Goal: Feedback & Contribution: Leave review/rating

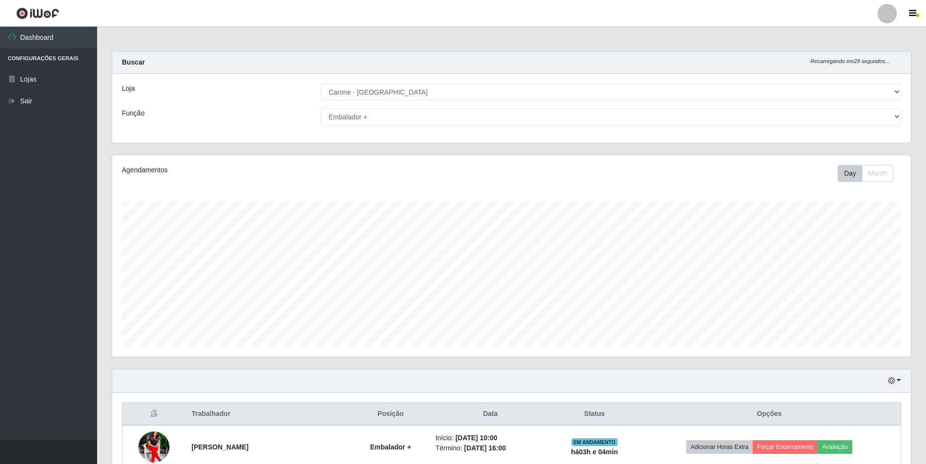
select select "528"
select select "70"
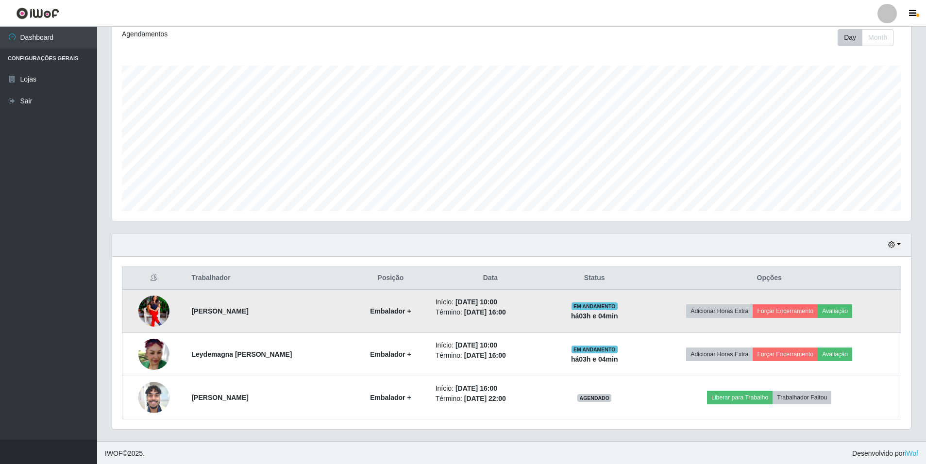
scroll to position [137, 0]
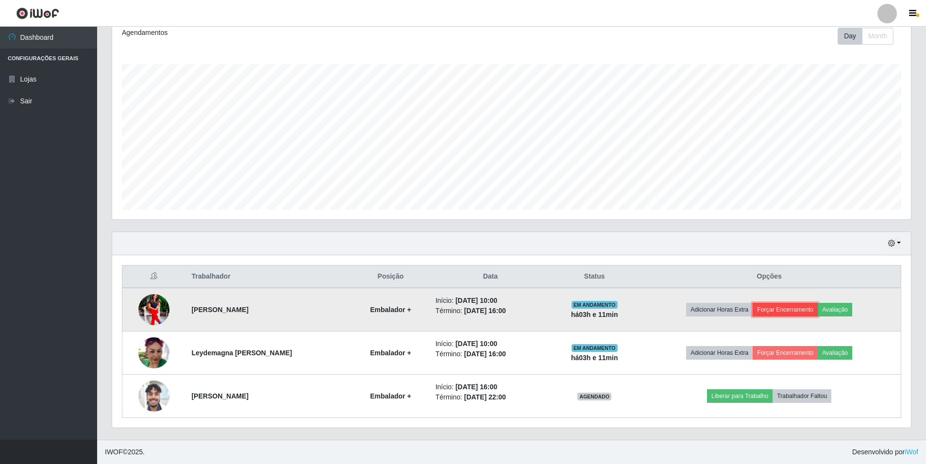
click at [782, 311] on button "Forçar Encerramento" at bounding box center [784, 310] width 65 height 14
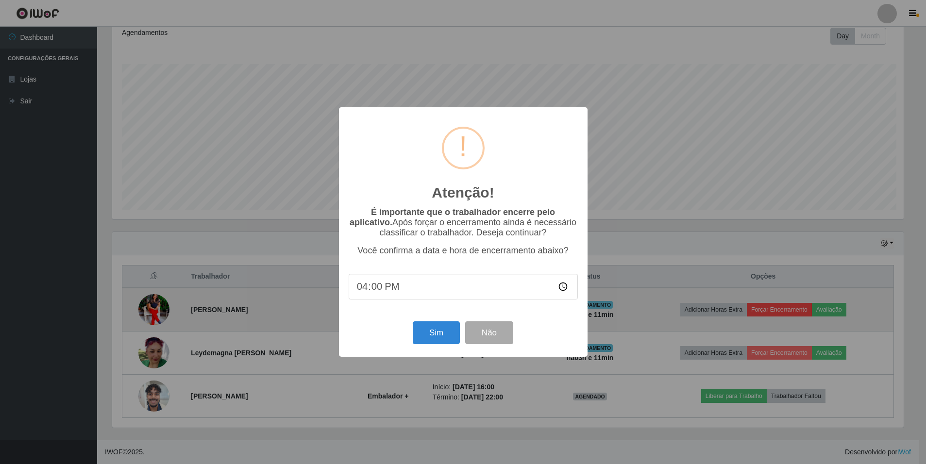
scroll to position [201, 794]
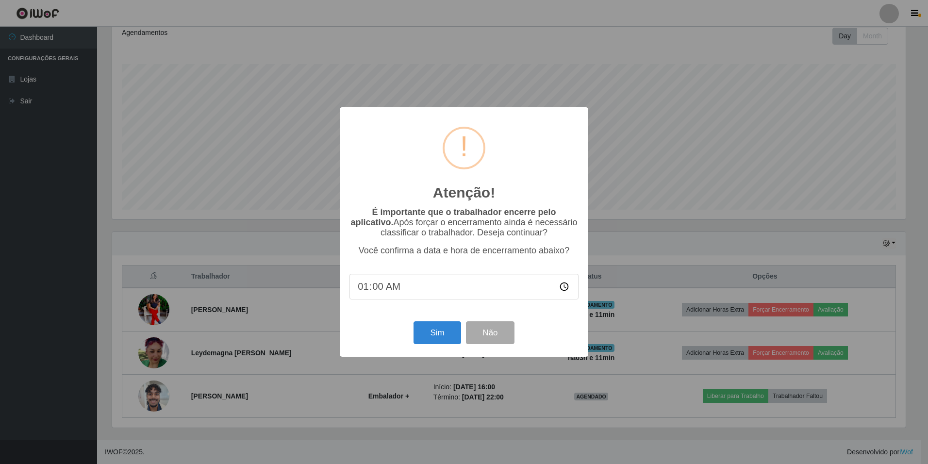
type input "16:00"
click at [490, 335] on button "Não" at bounding box center [490, 332] width 48 height 23
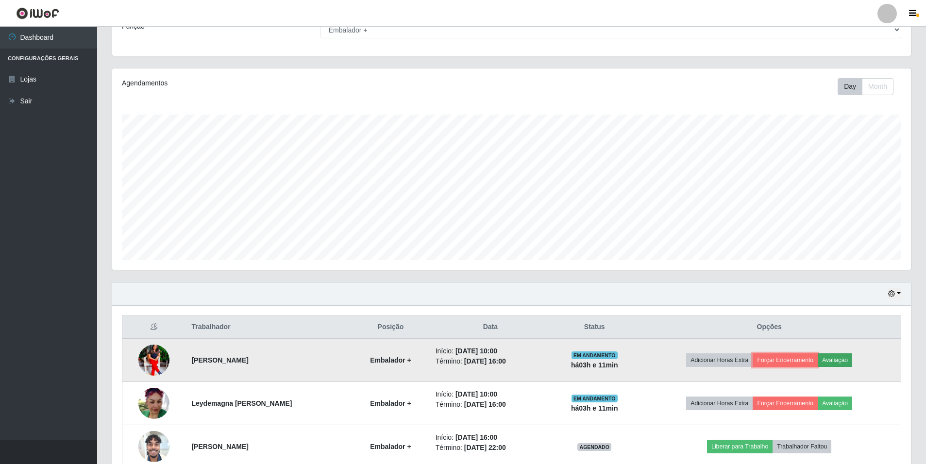
scroll to position [0, 0]
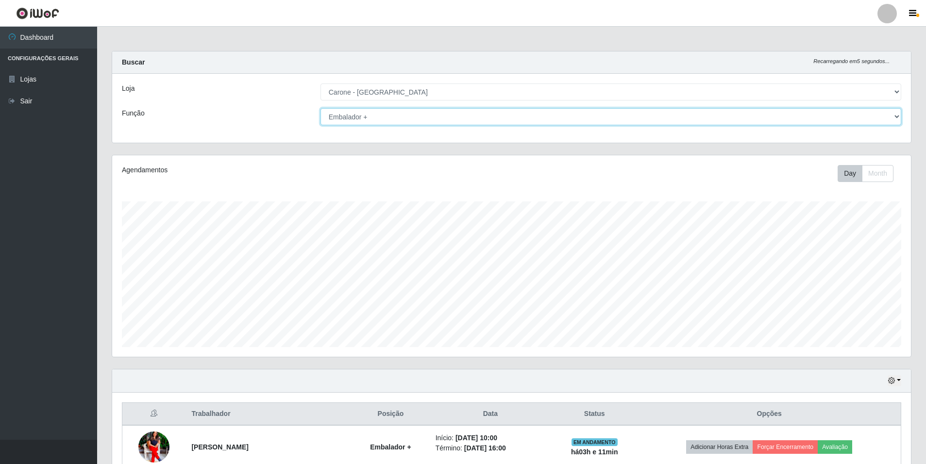
click at [895, 120] on select "[Selecione...] Auxiliar de Depósito Auxiliar de Depósito + Auxiliar de Depósito…" at bounding box center [610, 116] width 581 height 17
click at [320, 108] on select "[Selecione...] Auxiliar de Depósito Auxiliar de Depósito + Auxiliar de Depósito…" at bounding box center [610, 116] width 581 height 17
click at [890, 117] on select "[Selecione...] Auxiliar de Depósito Auxiliar de Depósito + Auxiliar de Depósito…" at bounding box center [610, 116] width 581 height 17
select select "70"
click at [320, 108] on select "[Selecione...] Auxiliar de Depósito Auxiliar de Depósito + Auxiliar de Depósito…" at bounding box center [610, 116] width 581 height 17
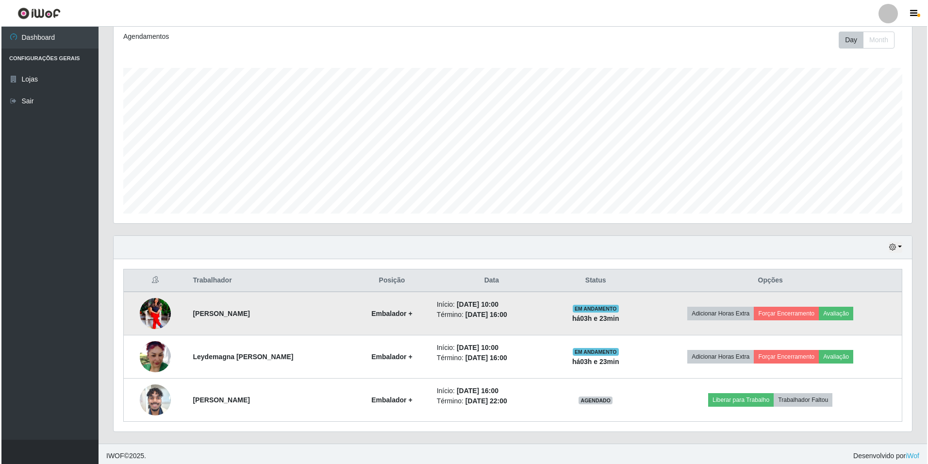
scroll to position [137, 0]
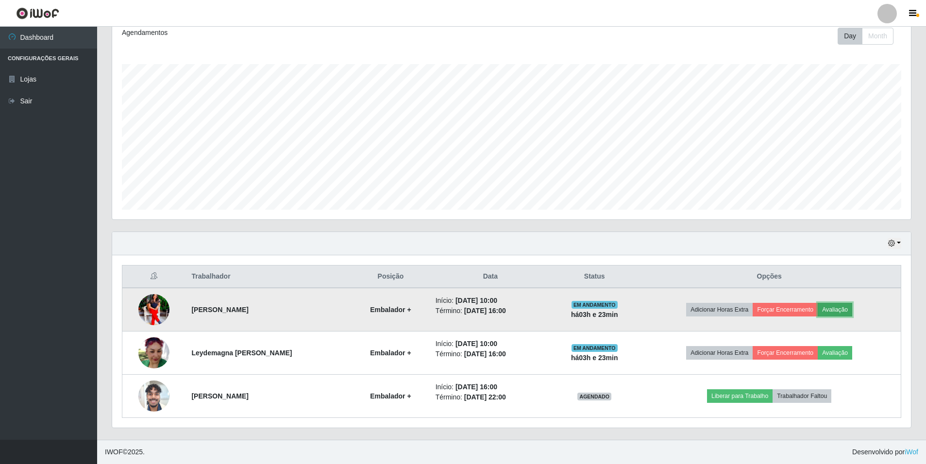
click at [840, 314] on button "Avaliação" at bounding box center [834, 310] width 34 height 14
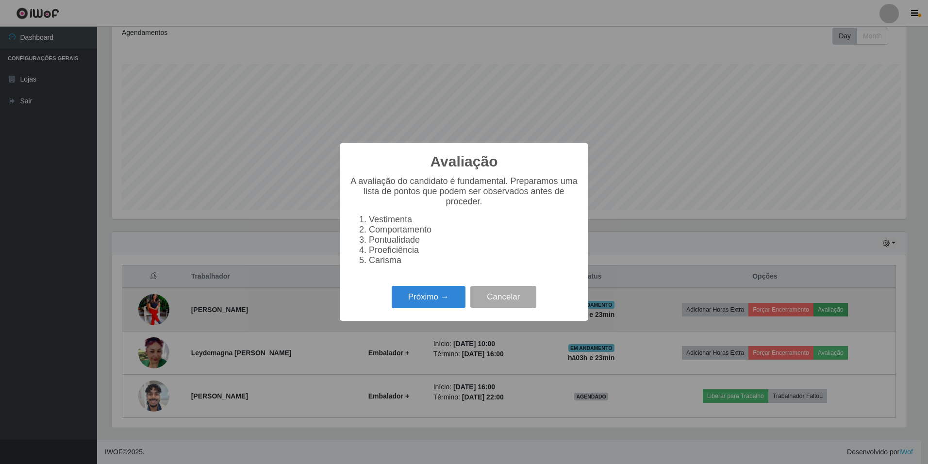
scroll to position [201, 794]
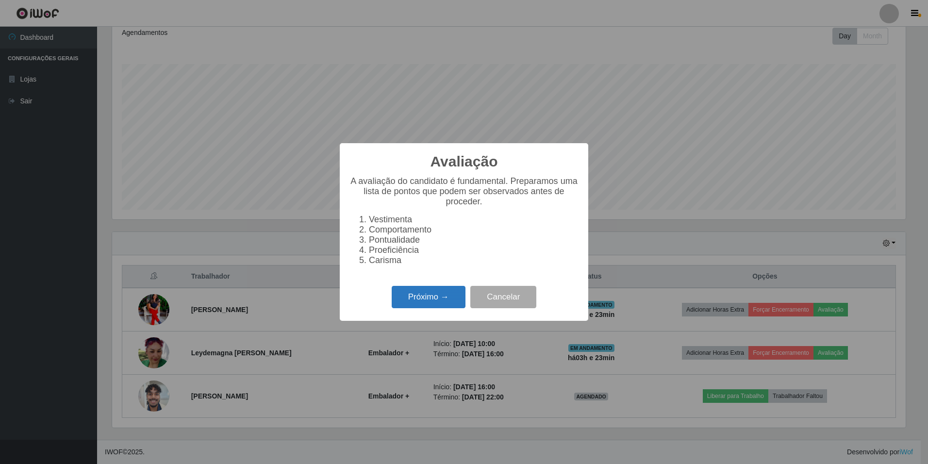
click at [436, 302] on button "Próximo →" at bounding box center [429, 297] width 74 height 23
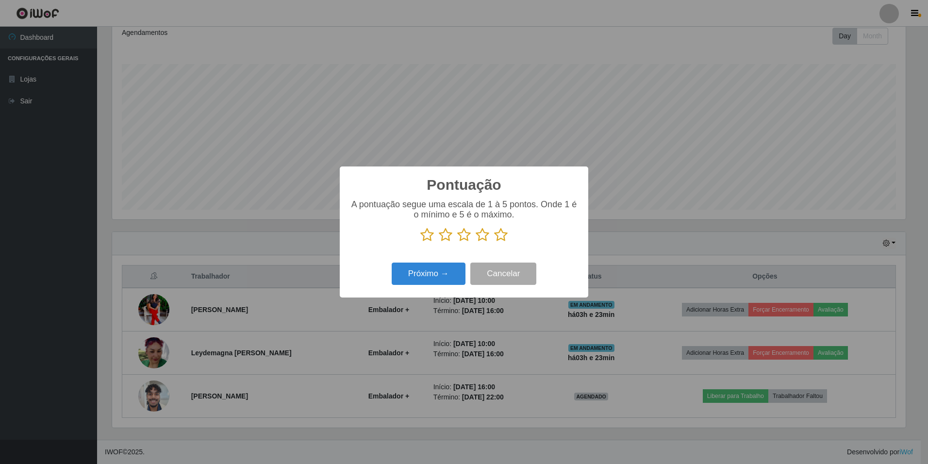
scroll to position [485229, 484637]
click at [430, 239] on icon at bounding box center [427, 235] width 14 height 15
click at [420, 242] on input "radio" at bounding box center [420, 242] width 0 height 0
click at [440, 279] on button "Próximo →" at bounding box center [429, 274] width 74 height 23
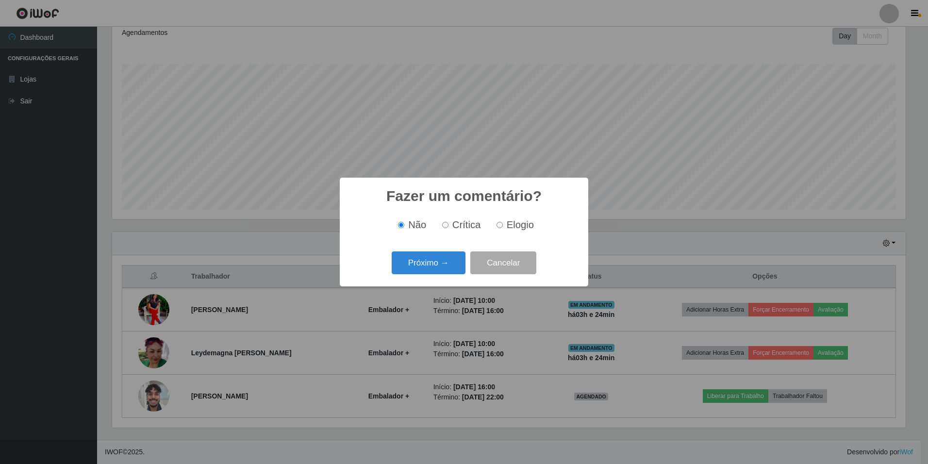
click at [452, 226] on label "Crítica" at bounding box center [459, 224] width 43 height 11
click at [449, 226] on input "Crítica" at bounding box center [445, 225] width 6 height 6
radio input "true"
click at [435, 267] on button "Próximo →" at bounding box center [429, 262] width 74 height 23
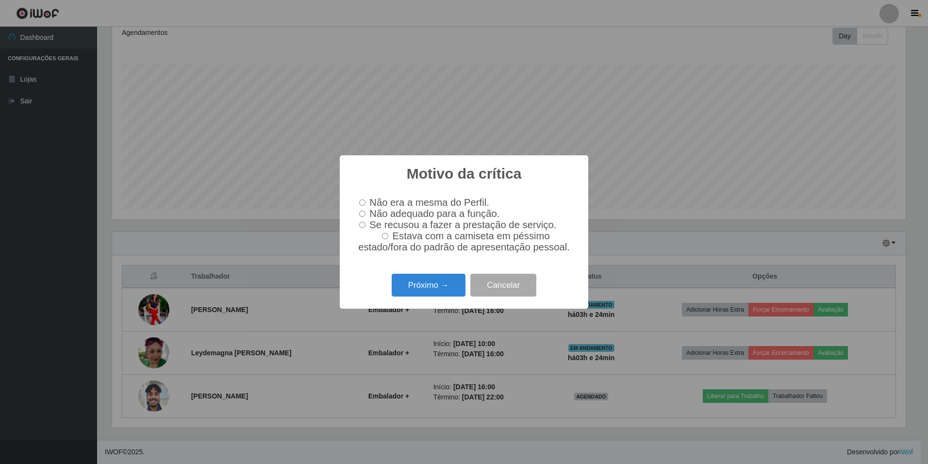
click at [367, 213] on label "Não adequado para a função." at bounding box center [427, 213] width 144 height 11
click at [366, 213] on input "Não adequado para a função." at bounding box center [362, 214] width 6 height 6
radio input "true"
click at [438, 290] on button "Próximo →" at bounding box center [429, 285] width 74 height 23
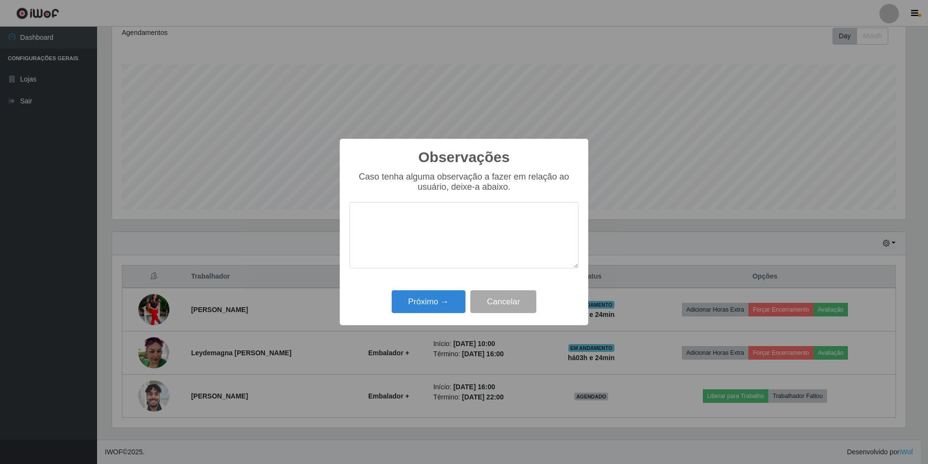
click at [380, 230] on textarea at bounding box center [464, 235] width 229 height 67
type textarea "ARROGANTE DEMAIS"
click at [421, 306] on button "Próximo →" at bounding box center [429, 301] width 74 height 23
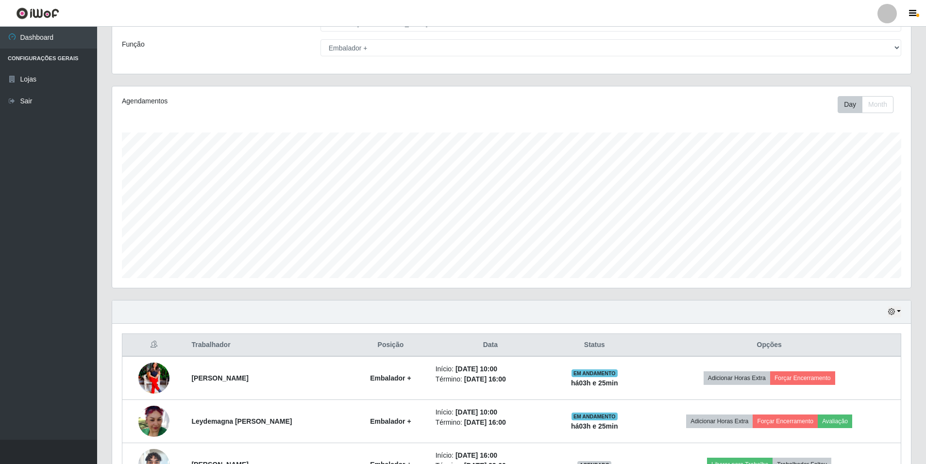
scroll to position [0, 0]
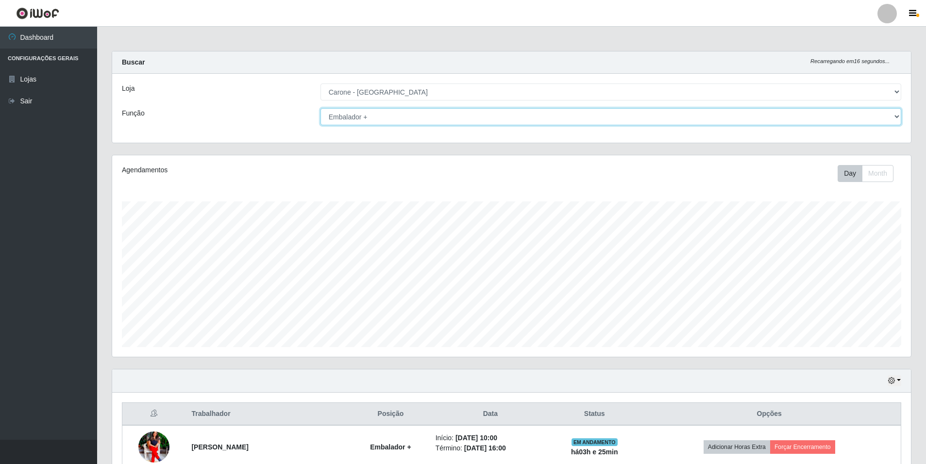
click at [894, 117] on select "[Selecione...] Auxiliar de Depósito Auxiliar de Depósito + Auxiliar de Depósito…" at bounding box center [610, 116] width 581 height 17
select select "104"
click at [320, 108] on select "[Selecione...] Auxiliar de Depósito Auxiliar de Depósito + Auxiliar de Depósito…" at bounding box center [610, 116] width 581 height 17
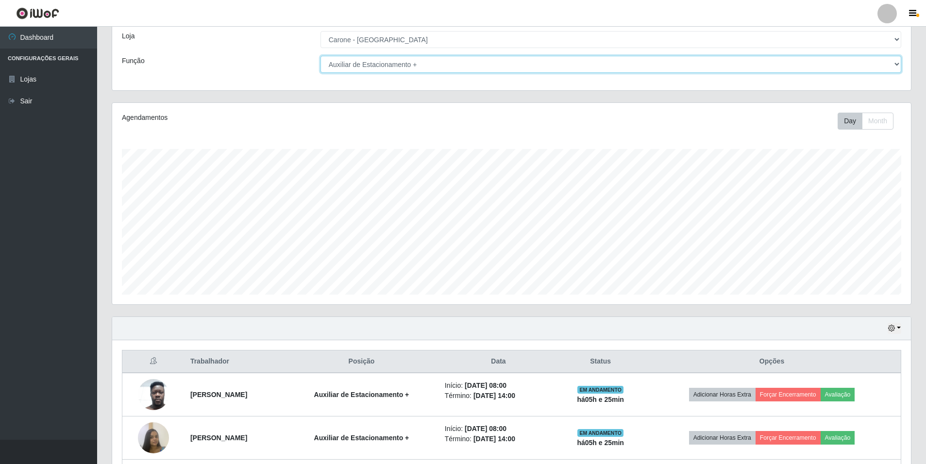
scroll to position [137, 0]
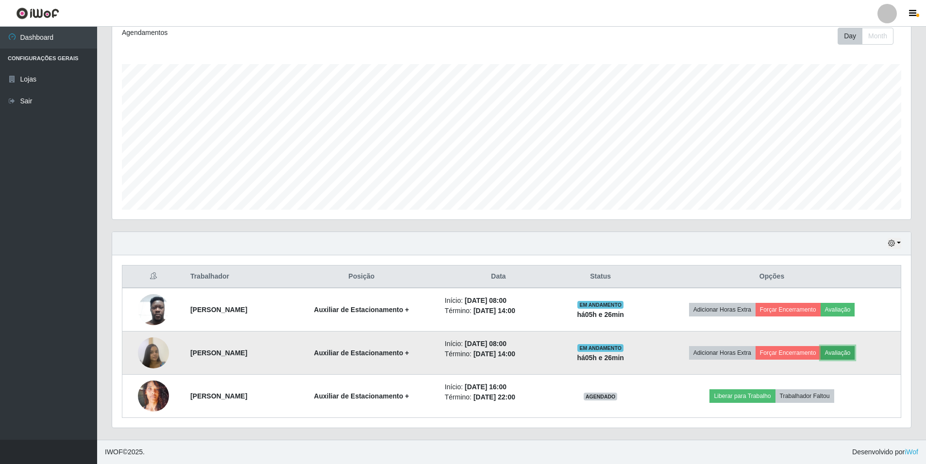
click at [855, 353] on button "Avaliação" at bounding box center [837, 353] width 34 height 14
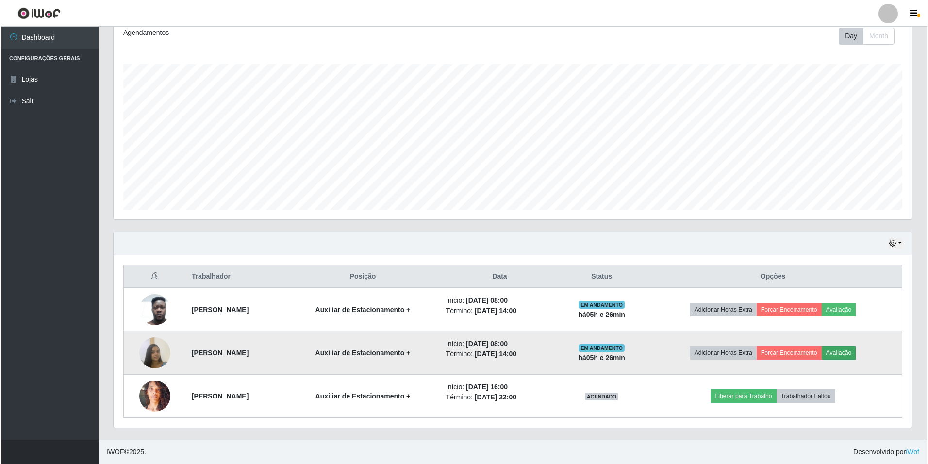
scroll to position [201, 794]
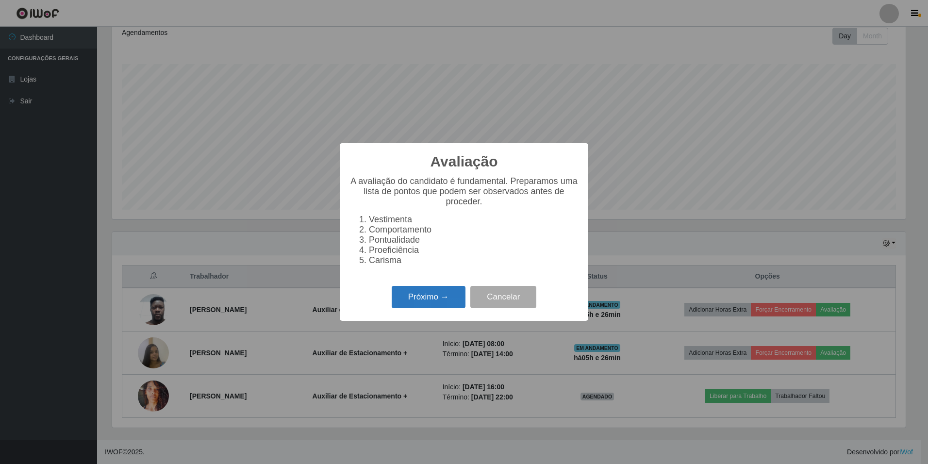
click at [431, 306] on button "Próximo →" at bounding box center [429, 297] width 74 height 23
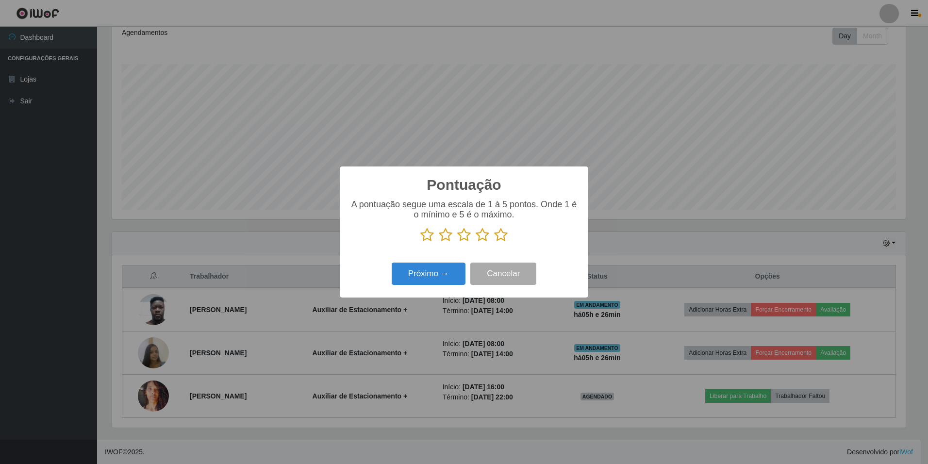
click at [430, 234] on icon at bounding box center [427, 235] width 14 height 15
click at [420, 242] on input "radio" at bounding box center [420, 242] width 0 height 0
click at [436, 271] on button "Próximo →" at bounding box center [429, 274] width 74 height 23
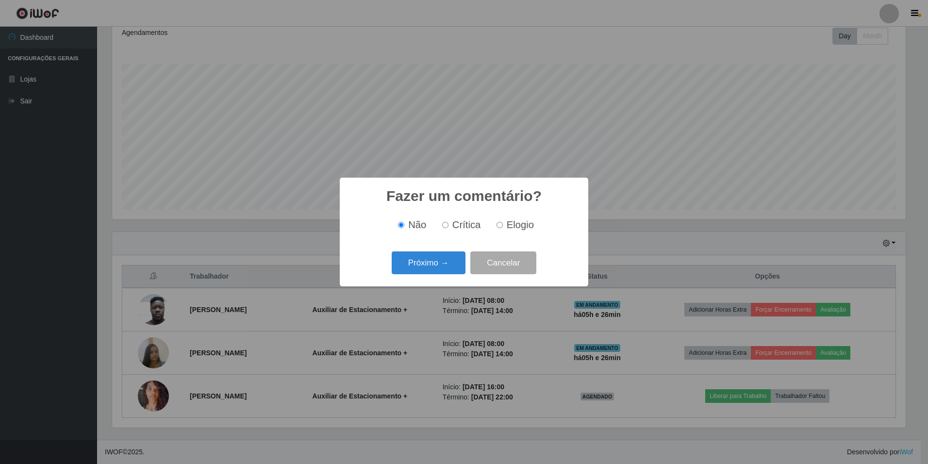
click at [456, 226] on span "Crítica" at bounding box center [466, 224] width 29 height 11
click at [449, 226] on input "Crítica" at bounding box center [445, 225] width 6 height 6
radio input "true"
click at [435, 267] on button "Próximo →" at bounding box center [429, 262] width 74 height 23
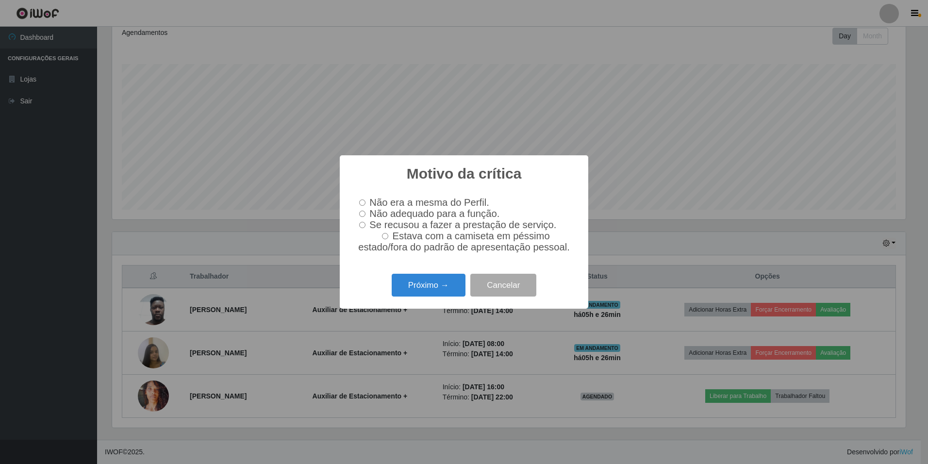
click at [366, 216] on input "Não adequado para a função." at bounding box center [362, 214] width 6 height 6
radio input "true"
click at [433, 292] on button "Próximo →" at bounding box center [429, 285] width 74 height 23
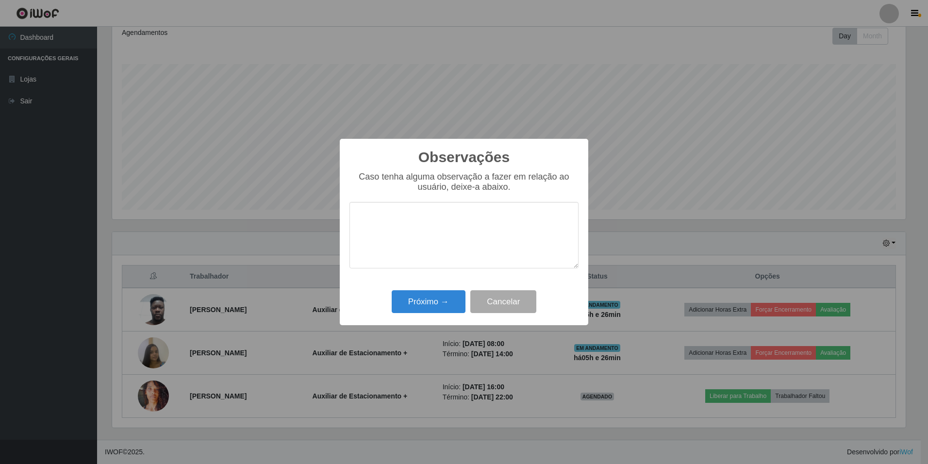
click at [418, 218] on textarea at bounding box center [464, 235] width 229 height 67
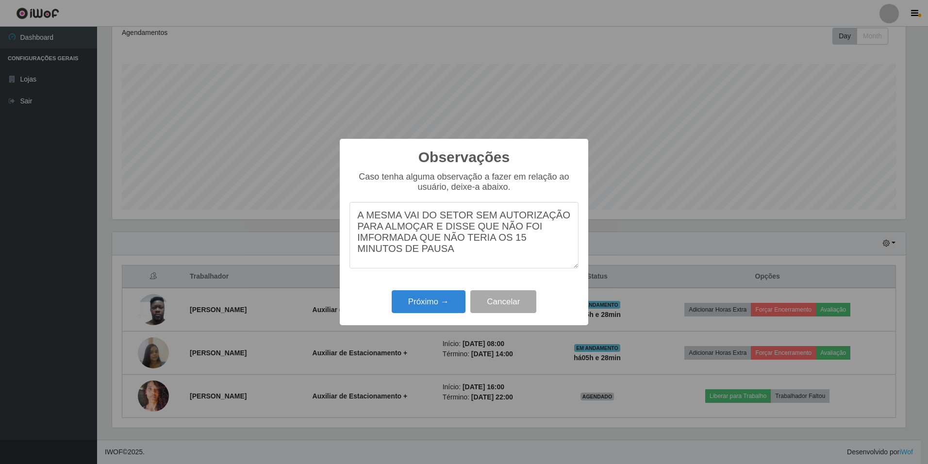
click at [422, 215] on textarea "A MESMA VAI DO SETOR SEM AUTORIZAÇÃO PARA ALMOÇAR E DISSE QUE NÃO FOI IMFORMADA…" at bounding box center [464, 235] width 229 height 67
click at [419, 217] on textarea "A MESMA VAI DO SETOR SEM AUTORIZAÇÃO PARA ALMOÇAR E DISSE QUE NÃO FOI IMFORMADA…" at bounding box center [464, 235] width 229 height 67
type textarea "A MESMA SAIU DO SETOR SEM AUTORIZAÇÃO PARA ALMOÇAR E DISSE QUE NÃO FOI IMFORMAD…"
click at [432, 302] on button "Próximo →" at bounding box center [429, 301] width 74 height 23
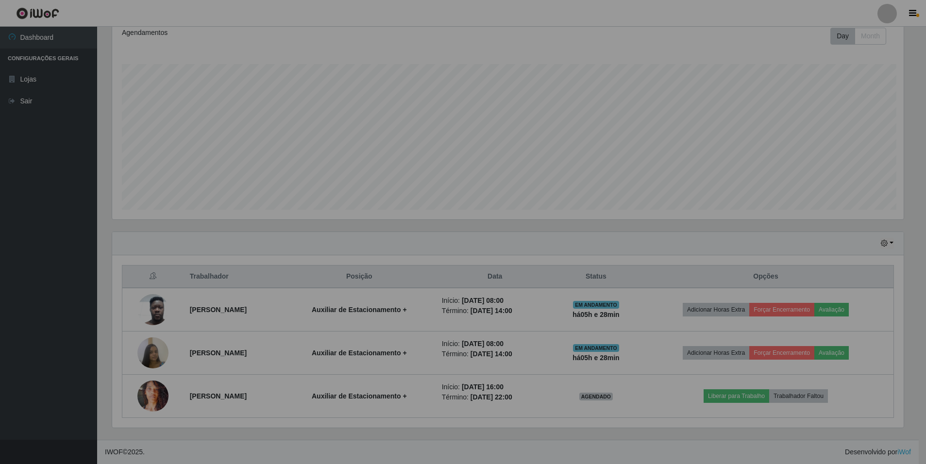
scroll to position [201, 799]
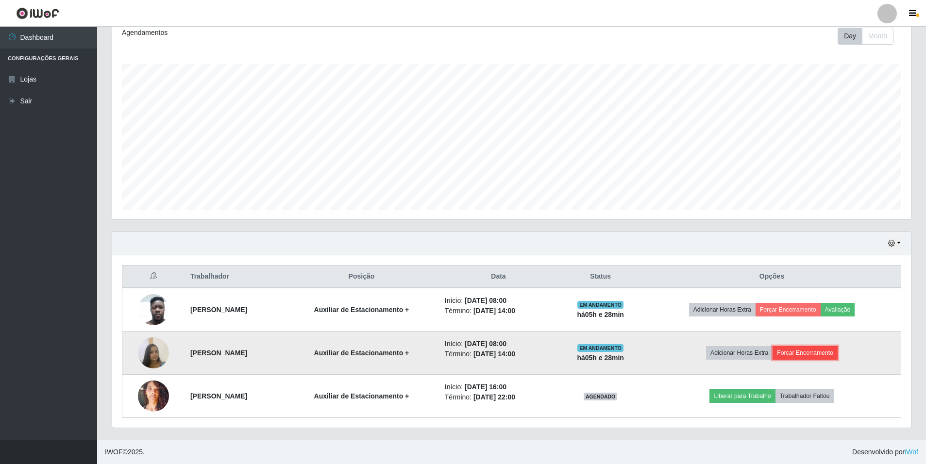
click at [822, 354] on button "Forçar Encerramento" at bounding box center [804, 353] width 65 height 14
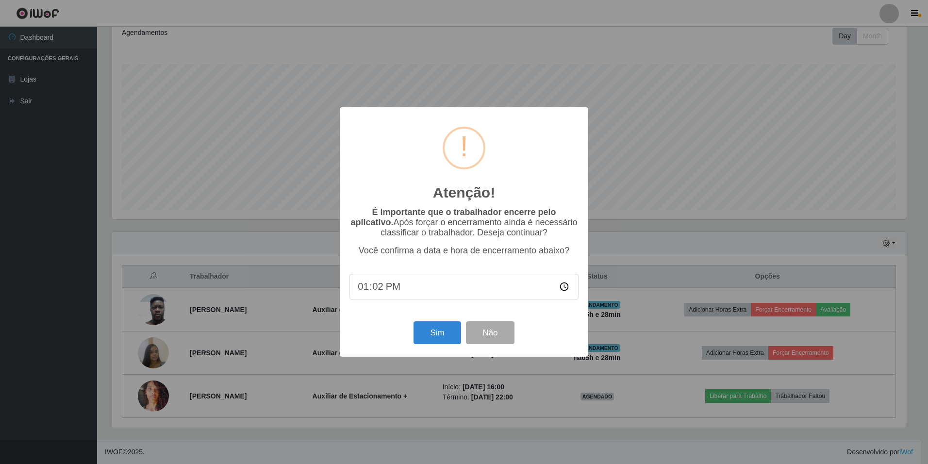
type input "13:28"
click at [443, 338] on button "Sim" at bounding box center [437, 332] width 47 height 23
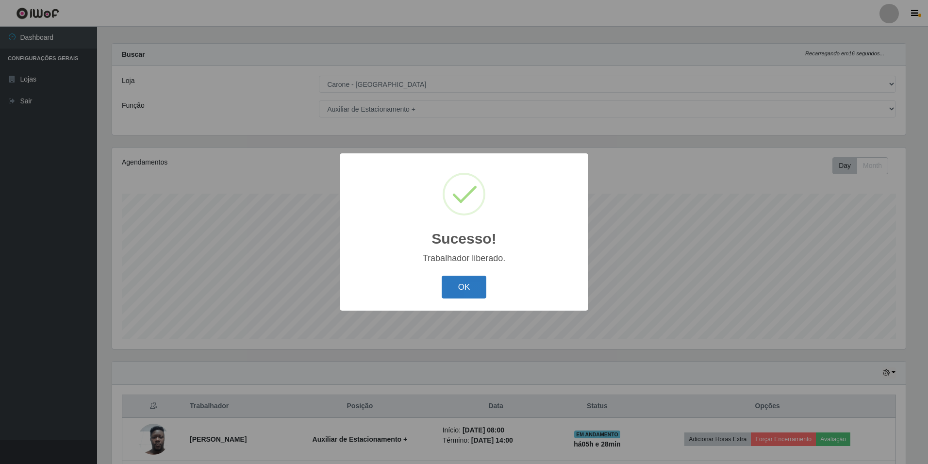
click at [462, 286] on button "OK" at bounding box center [464, 287] width 45 height 23
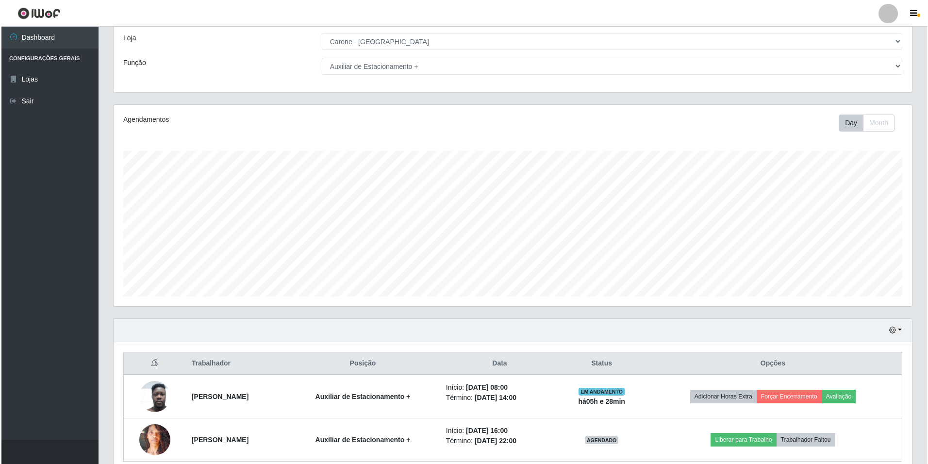
scroll to position [94, 0]
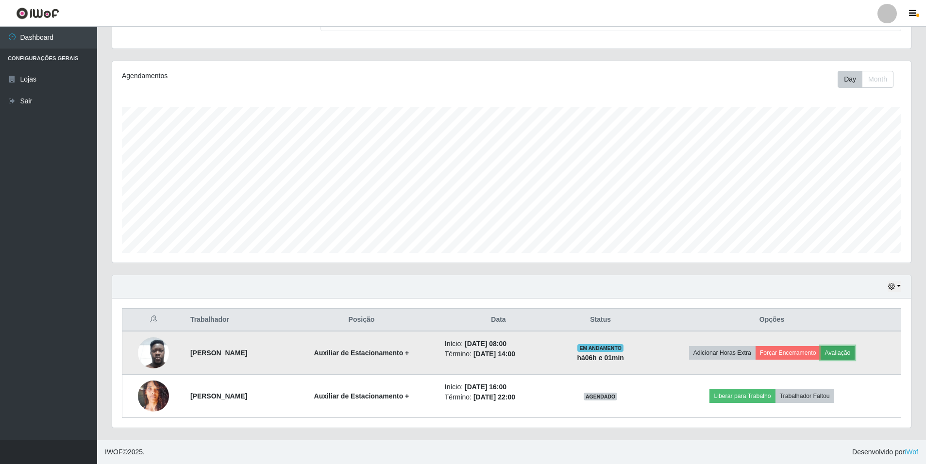
click at [855, 356] on button "Avaliação" at bounding box center [837, 353] width 34 height 14
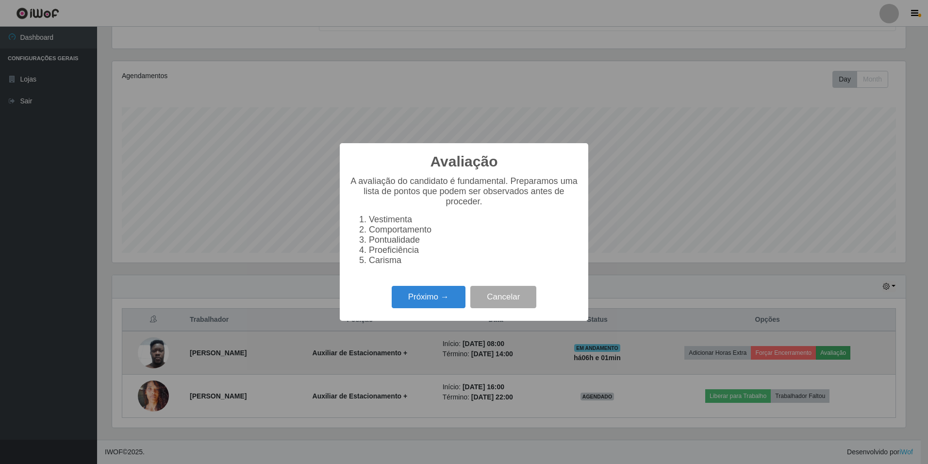
scroll to position [201, 794]
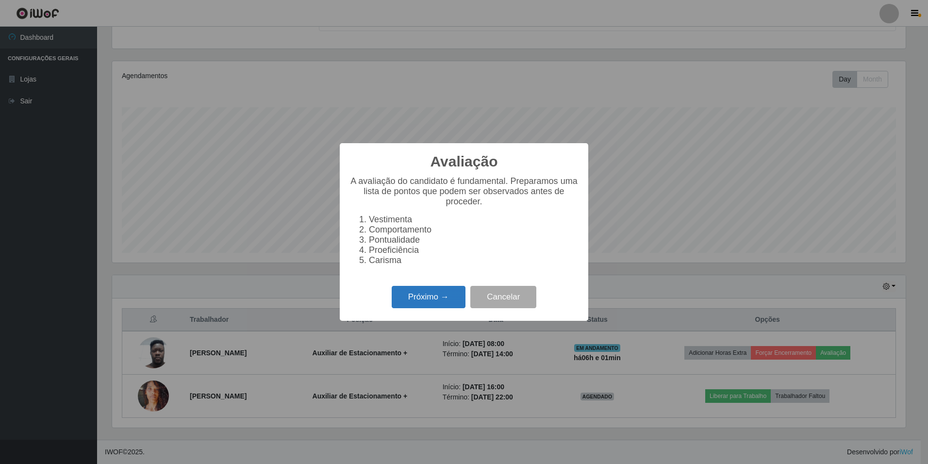
click at [416, 297] on button "Próximo →" at bounding box center [429, 297] width 74 height 23
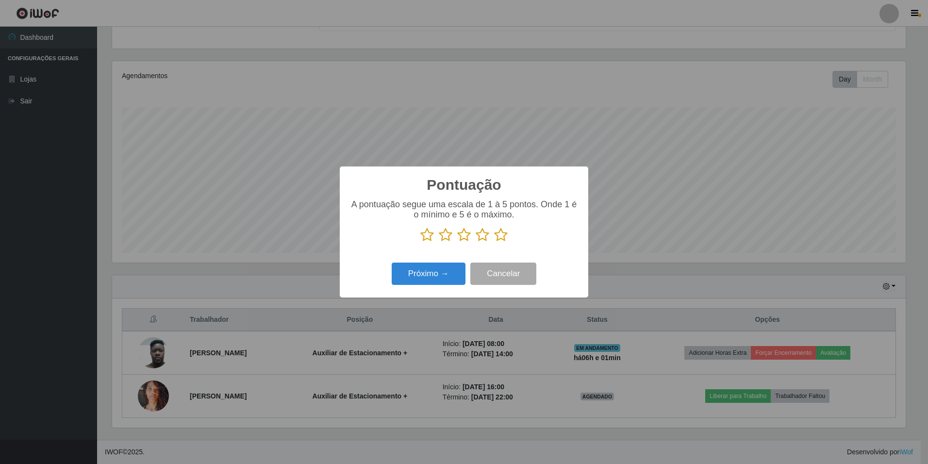
scroll to position [485229, 484637]
click at [502, 238] on icon at bounding box center [501, 235] width 14 height 15
click at [494, 242] on input "radio" at bounding box center [494, 242] width 0 height 0
click at [433, 276] on button "Próximo →" at bounding box center [429, 274] width 74 height 23
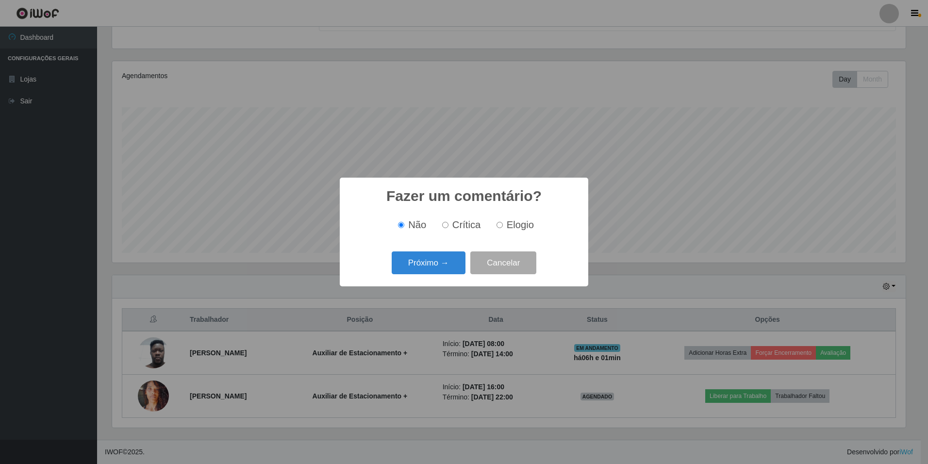
click at [502, 225] on label "Elogio" at bounding box center [513, 224] width 41 height 11
click at [502, 225] on input "Elogio" at bounding box center [500, 225] width 6 height 6
radio input "true"
click at [438, 268] on button "Próximo →" at bounding box center [429, 262] width 74 height 23
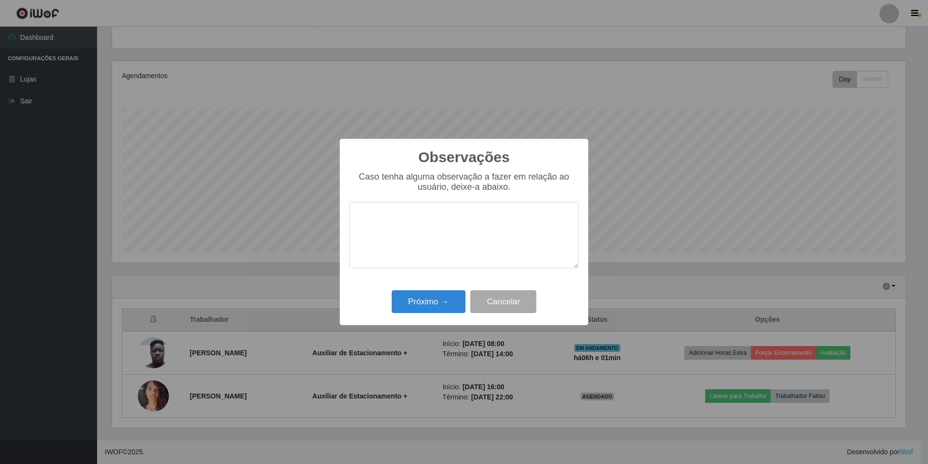
click at [454, 231] on textarea at bounding box center [464, 235] width 229 height 67
type textarea "BOM ATENDIMENTO, POSTURA IMPECAVEL, PONTUAL"
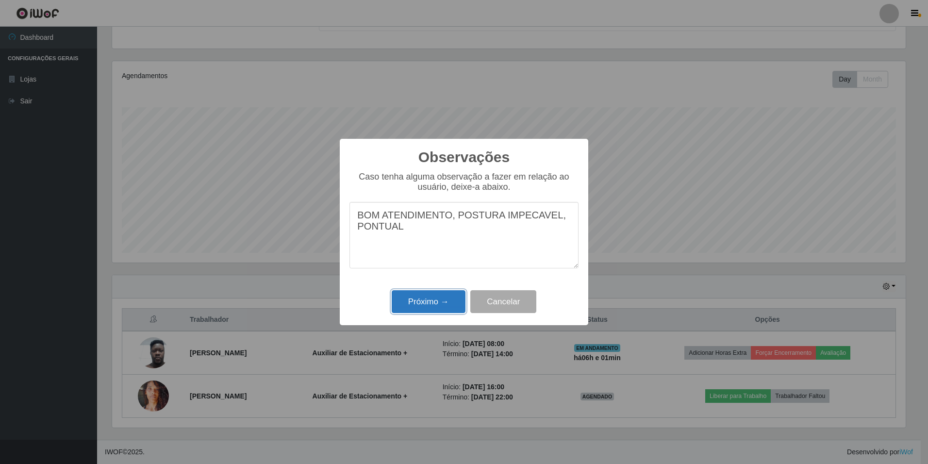
drag, startPoint x: 429, startPoint y: 312, endPoint x: 429, endPoint y: 301, distance: 10.7
click at [429, 308] on button "Próximo →" at bounding box center [429, 301] width 74 height 23
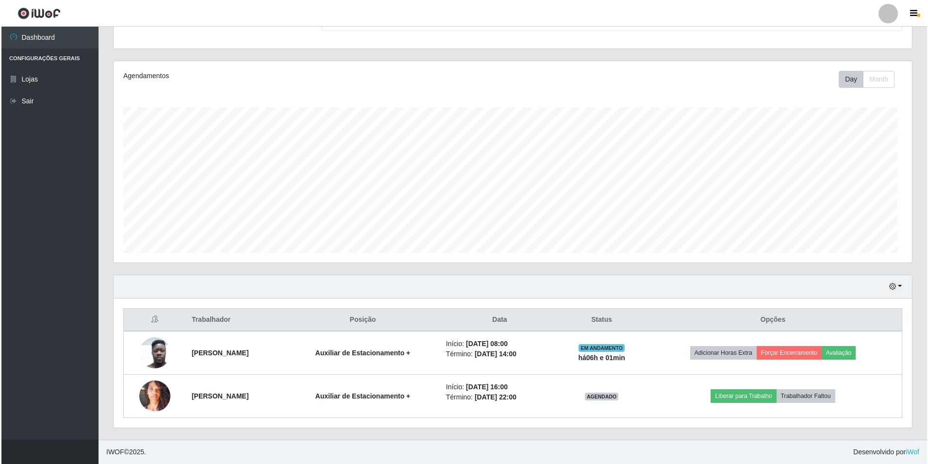
scroll to position [201, 799]
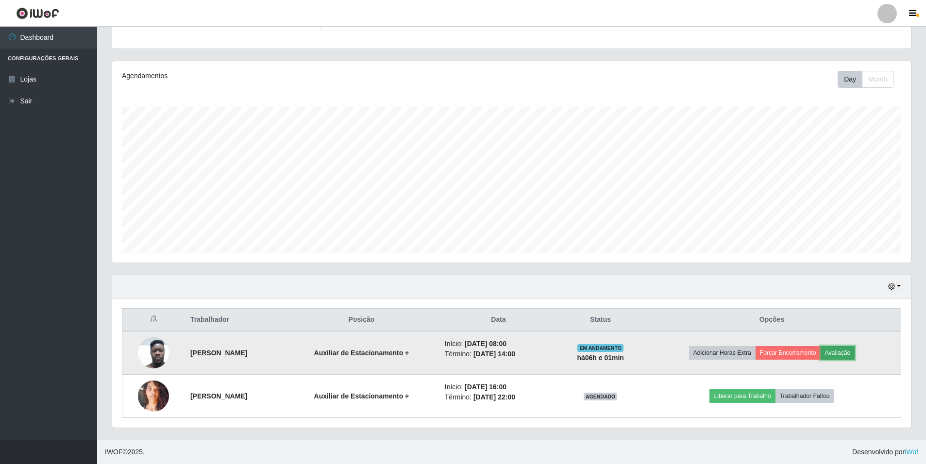
click at [855, 355] on button "Avaliação" at bounding box center [837, 353] width 34 height 14
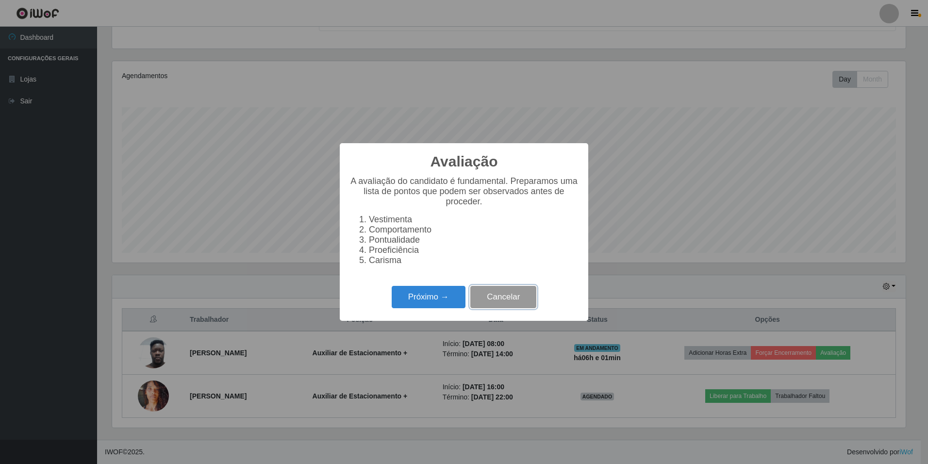
click at [495, 303] on button "Cancelar" at bounding box center [503, 297] width 66 height 23
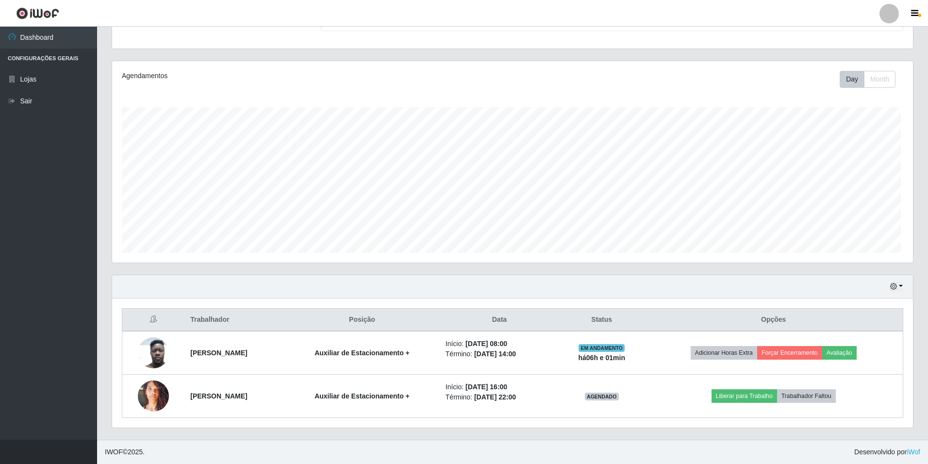
scroll to position [201, 799]
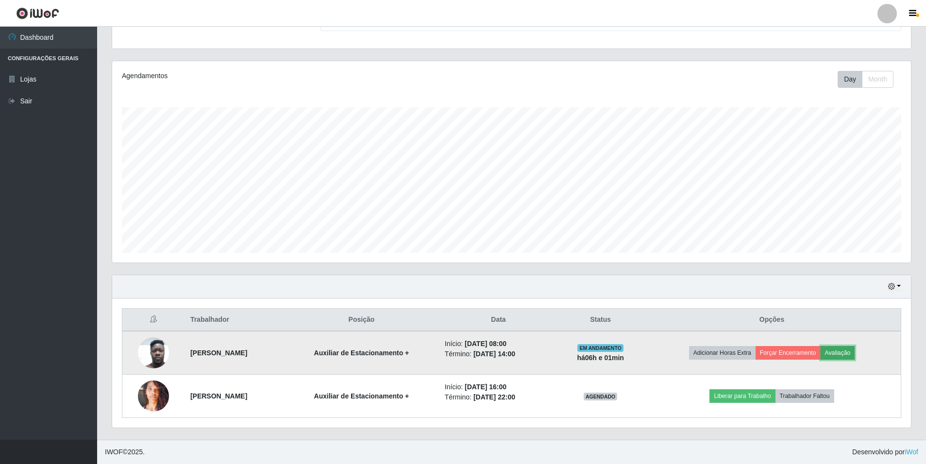
click at [849, 352] on button "Avaliação" at bounding box center [837, 353] width 34 height 14
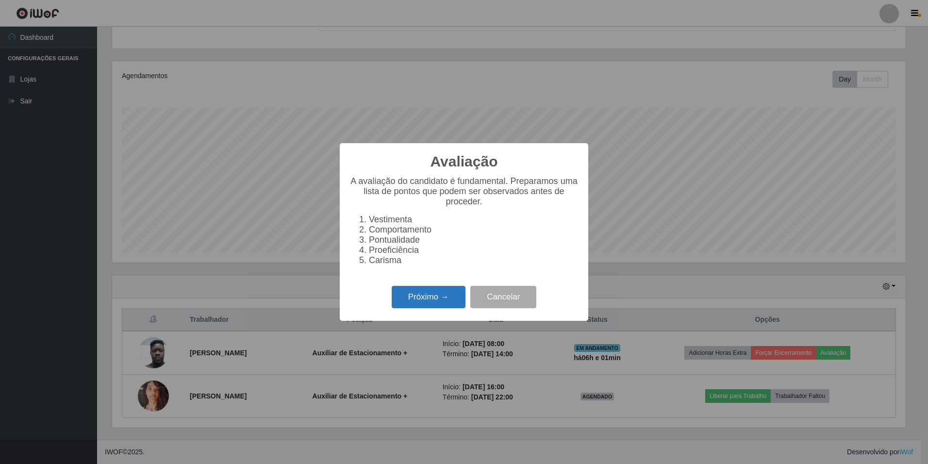
click at [413, 309] on button "Próximo →" at bounding box center [429, 297] width 74 height 23
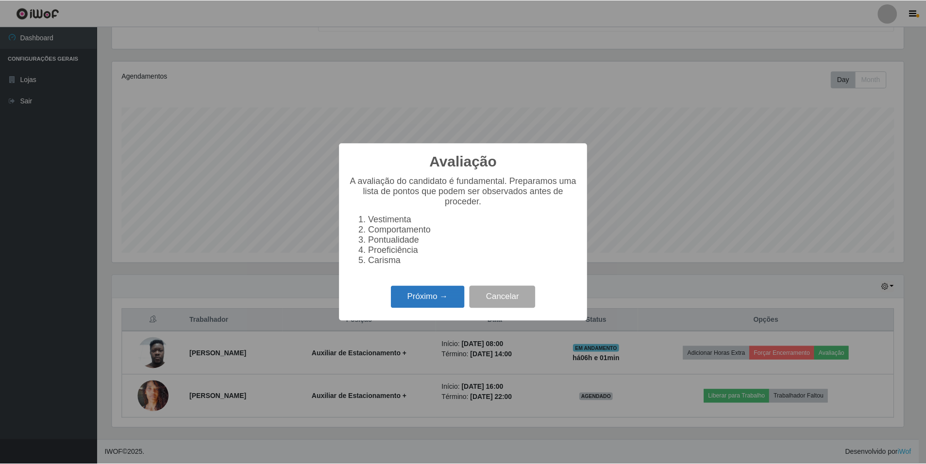
scroll to position [485229, 484637]
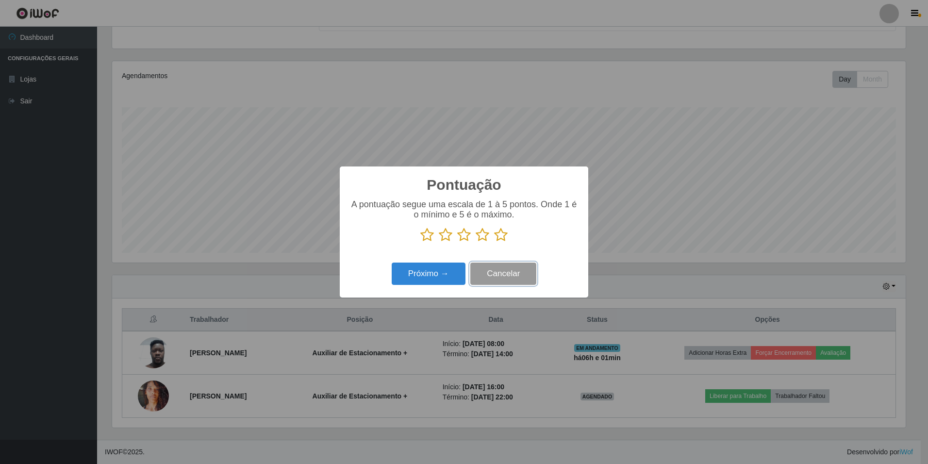
click at [501, 277] on button "Cancelar" at bounding box center [503, 274] width 66 height 23
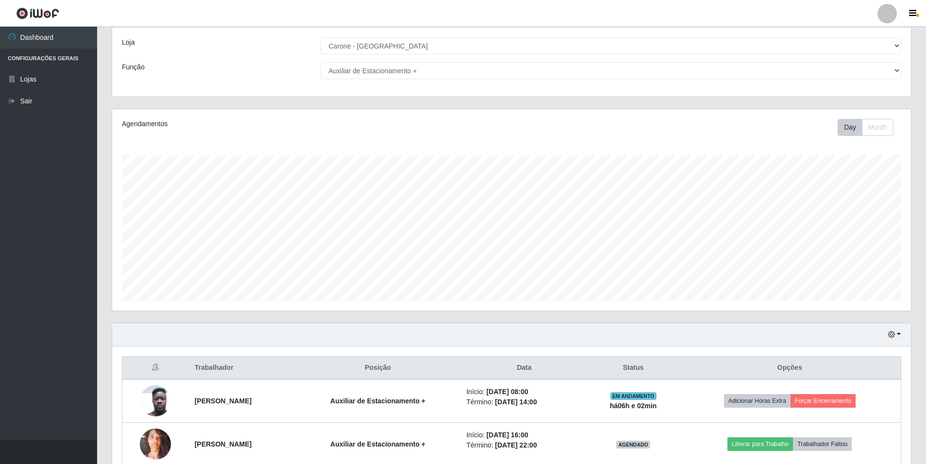
scroll to position [94, 0]
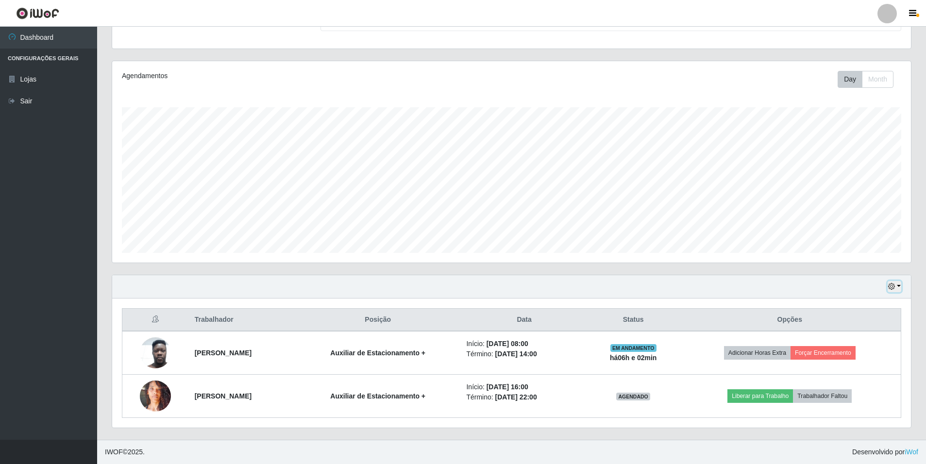
click at [898, 289] on button "button" at bounding box center [894, 286] width 14 height 11
click at [866, 329] on button "1 dia" at bounding box center [862, 324] width 77 height 20
click at [894, 289] on icon "button" at bounding box center [891, 286] width 7 height 7
click at [854, 346] on button "3 dias" at bounding box center [862, 344] width 77 height 20
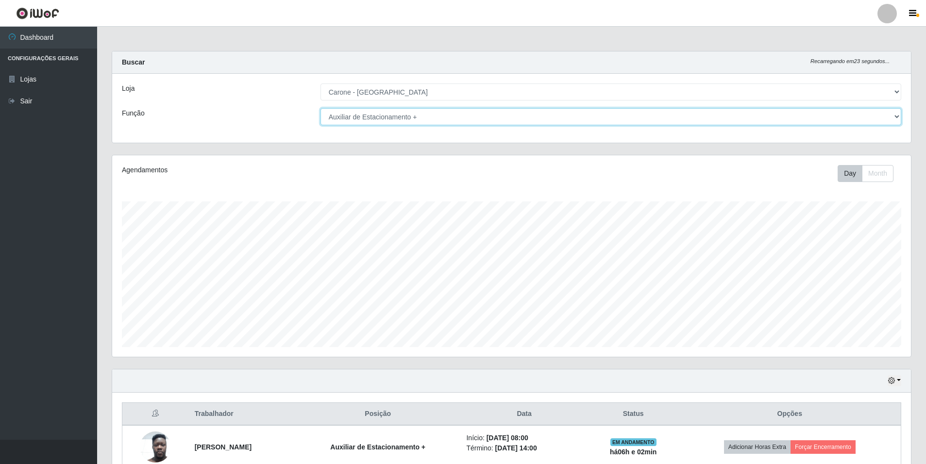
click at [891, 117] on select "[Selecione...] Auxiliar de Depósito Auxiliar de Depósito + Auxiliar de Depósito…" at bounding box center [610, 116] width 581 height 17
click at [320, 108] on select "[Selecione...] Auxiliar de Depósito Auxiliar de Depósito + Auxiliar de Depósito…" at bounding box center [610, 116] width 581 height 17
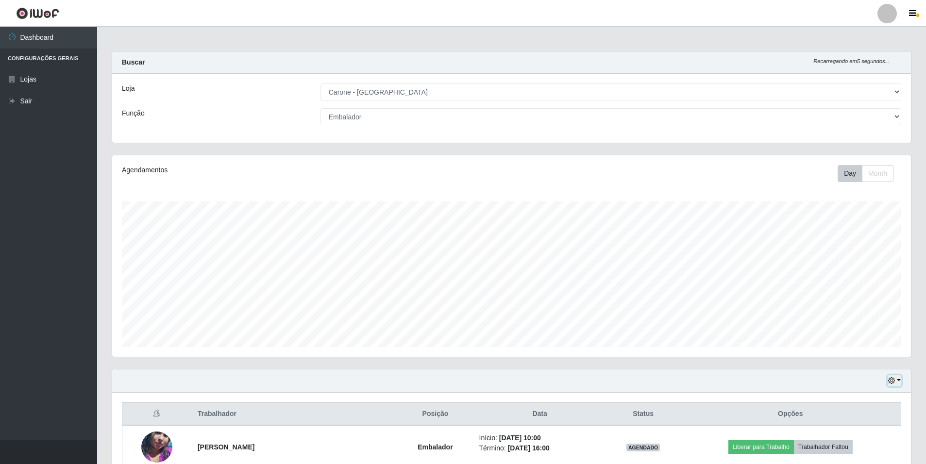
click at [894, 385] on button "button" at bounding box center [894, 380] width 14 height 11
click at [867, 303] on button "1 dia" at bounding box center [862, 304] width 77 height 20
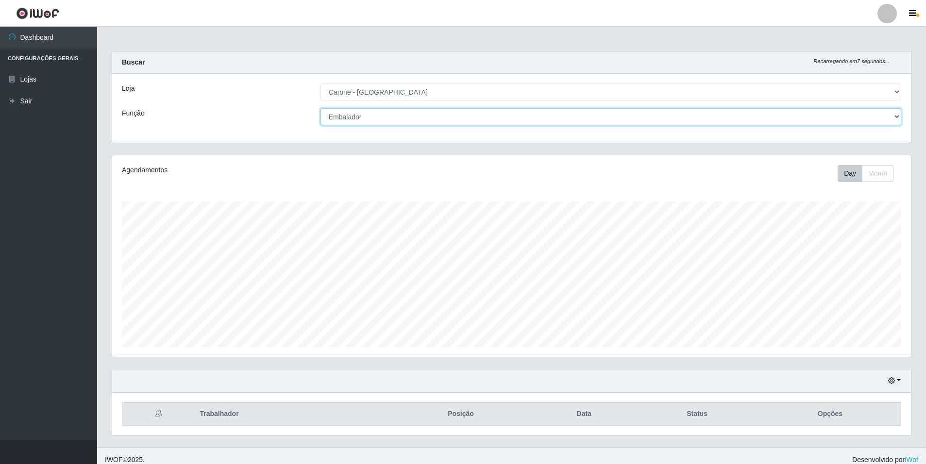
click at [885, 115] on select "[Selecione...] Auxiliar de Depósito Auxiliar de Depósito + Auxiliar de Depósito…" at bounding box center [610, 116] width 581 height 17
click at [320, 108] on select "[Selecione...] Auxiliar de Depósito Auxiliar de Depósito + Auxiliar de Depósito…" at bounding box center [610, 116] width 581 height 17
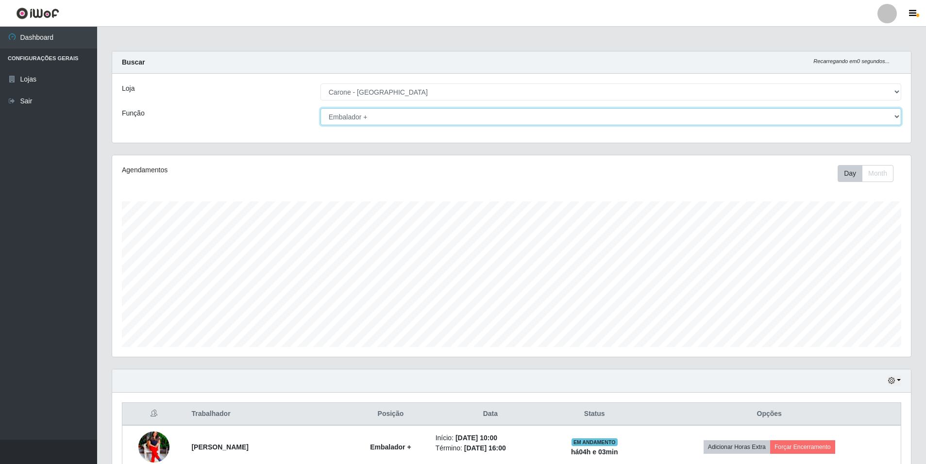
click at [886, 117] on select "[Selecione...] Auxiliar de Depósito Auxiliar de Depósito + Auxiliar de Depósito…" at bounding box center [610, 116] width 581 height 17
select select "104"
click at [320, 108] on select "[Selecione...] Auxiliar de Depósito Auxiliar de Depósito + Auxiliar de Depósito…" at bounding box center [610, 116] width 581 height 17
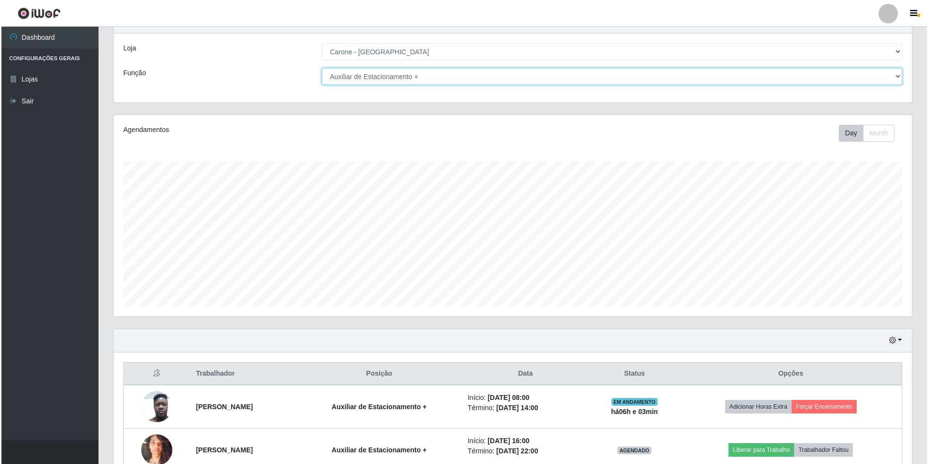
scroll to position [94, 0]
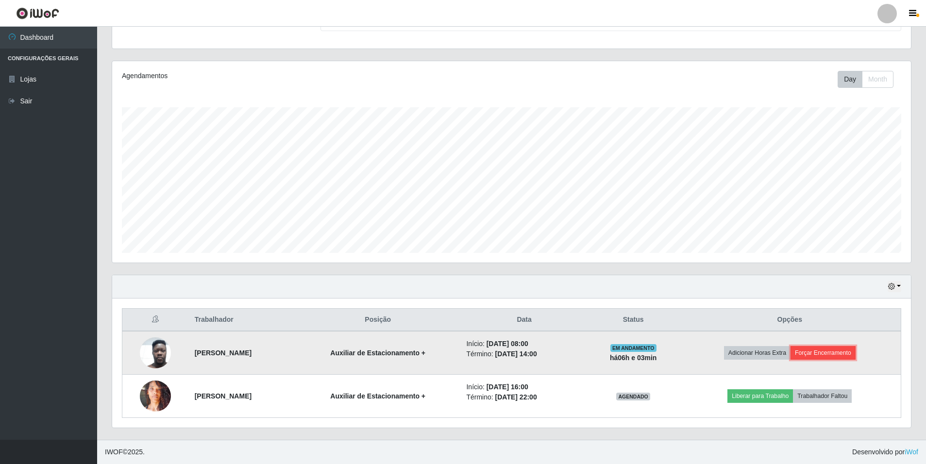
click at [840, 349] on button "Forçar Encerramento" at bounding box center [822, 353] width 65 height 14
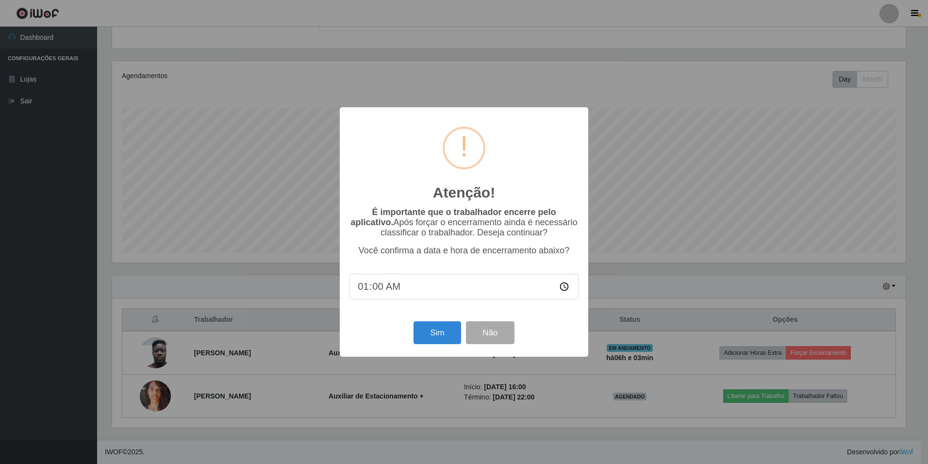
type input "14:00"
click at [441, 333] on button "Sim" at bounding box center [437, 332] width 47 height 23
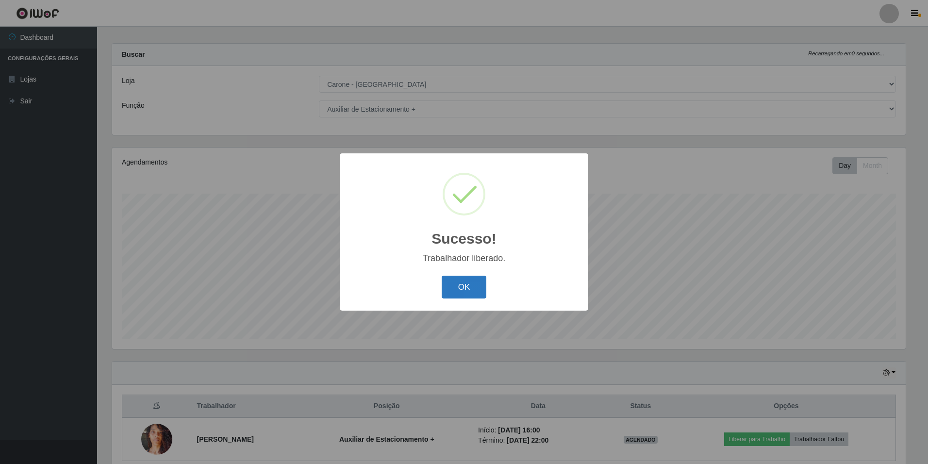
click at [474, 282] on button "OK" at bounding box center [464, 287] width 45 height 23
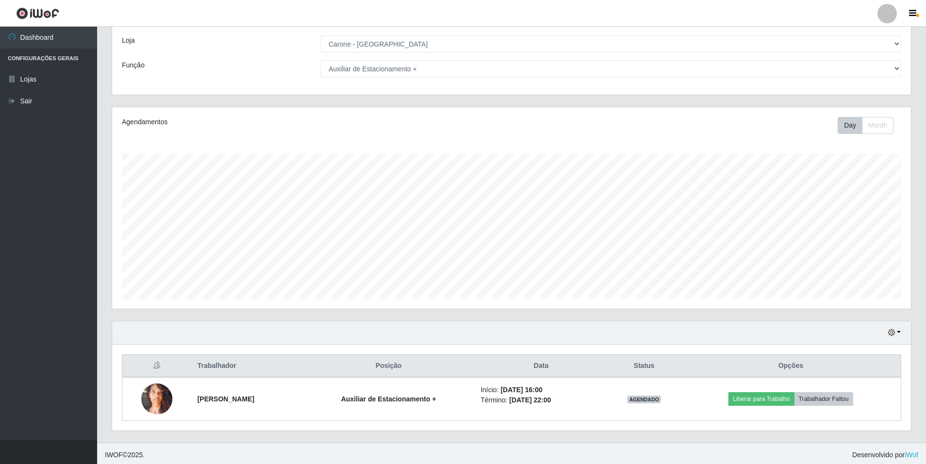
scroll to position [0, 0]
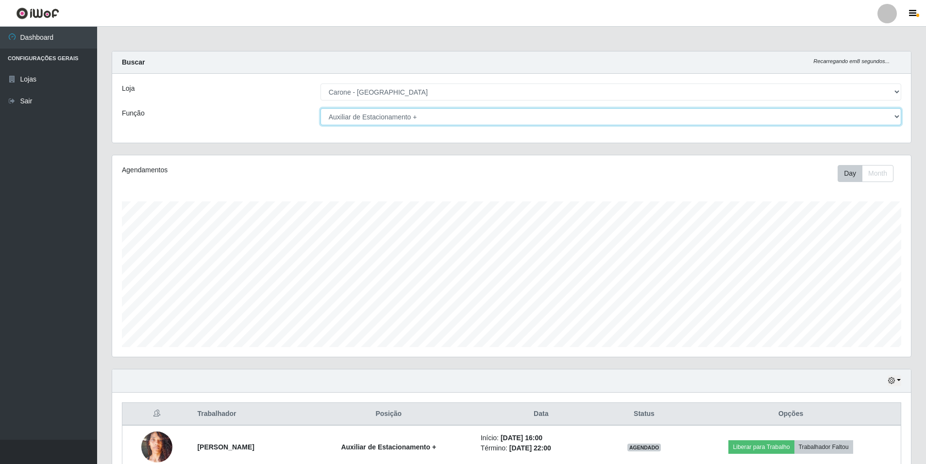
click at [897, 118] on select "[Selecione...] Auxiliar de Depósito Auxiliar de Depósito + Auxiliar de Depósito…" at bounding box center [610, 116] width 581 height 17
click at [691, 368] on div "Agendamentos Day Month 21/09 Agendamentos 24" at bounding box center [511, 262] width 814 height 214
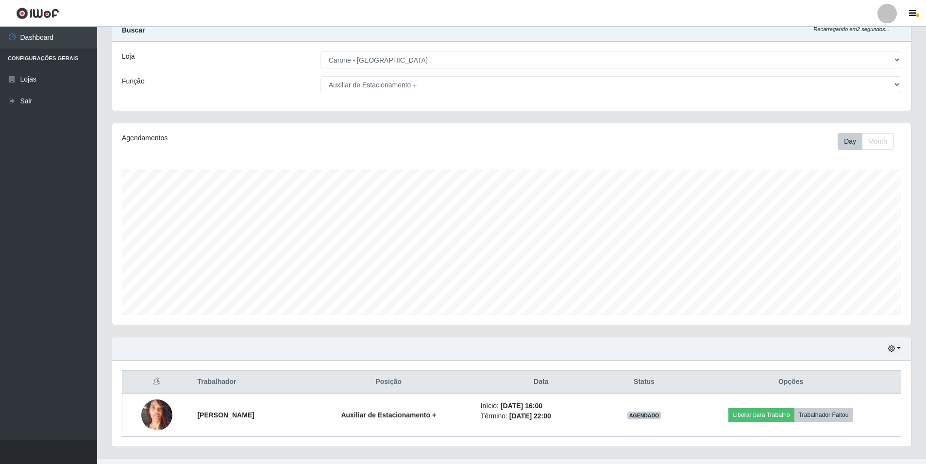
scroll to position [51, 0]
